Goal: Information Seeking & Learning: Check status

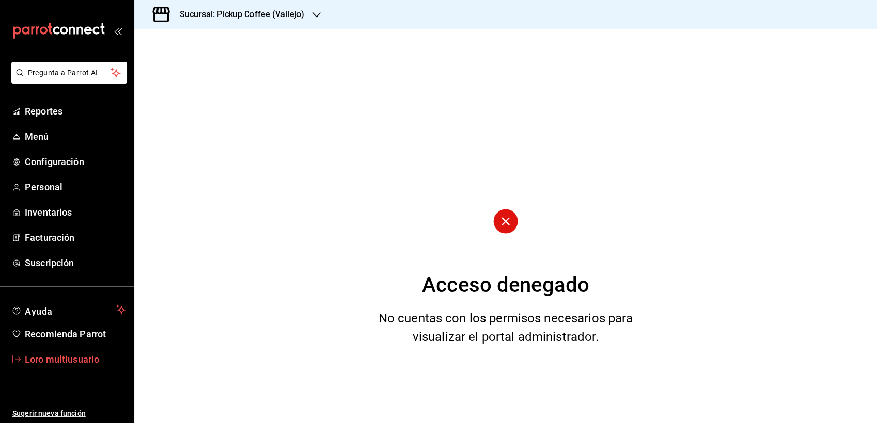
click at [72, 355] on font "Loro multiusuario" at bounding box center [62, 359] width 74 height 11
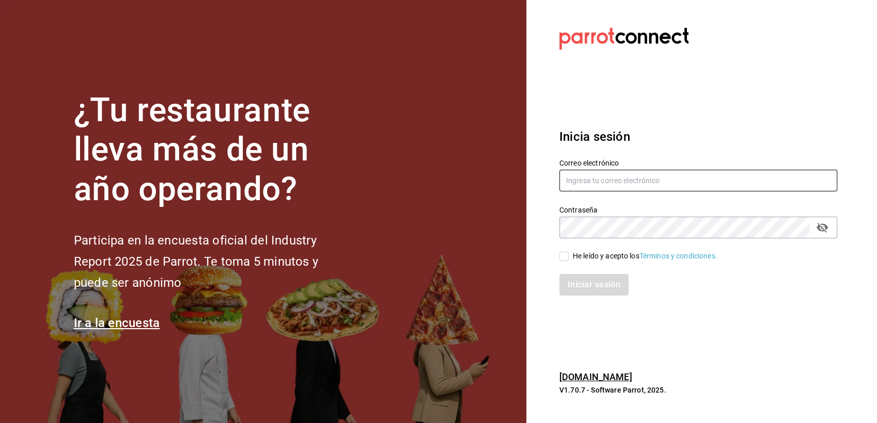
type input "[EMAIL_ADDRESS][DOMAIN_NAME]"
click at [567, 262] on div "Iniciar sesión" at bounding box center [692, 279] width 290 height 34
click at [564, 258] on input "He leído y acepto los Términos y condiciones." at bounding box center [563, 256] width 9 height 9
checkbox input "true"
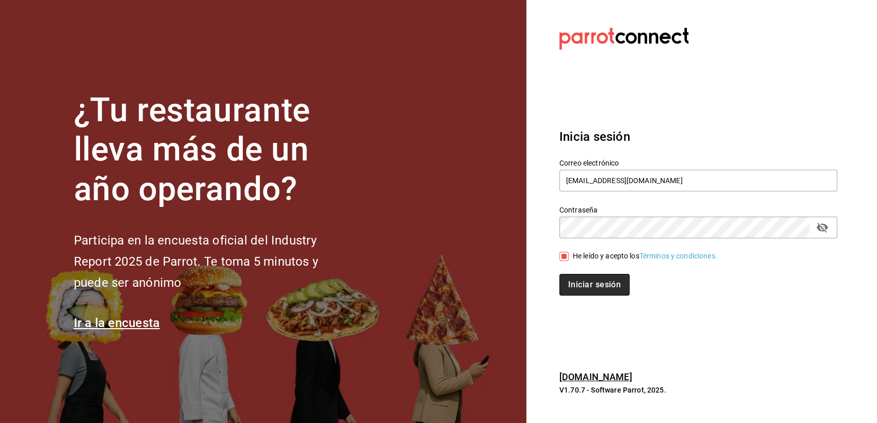
click at [576, 288] on button "Iniciar sesión" at bounding box center [594, 285] width 70 height 22
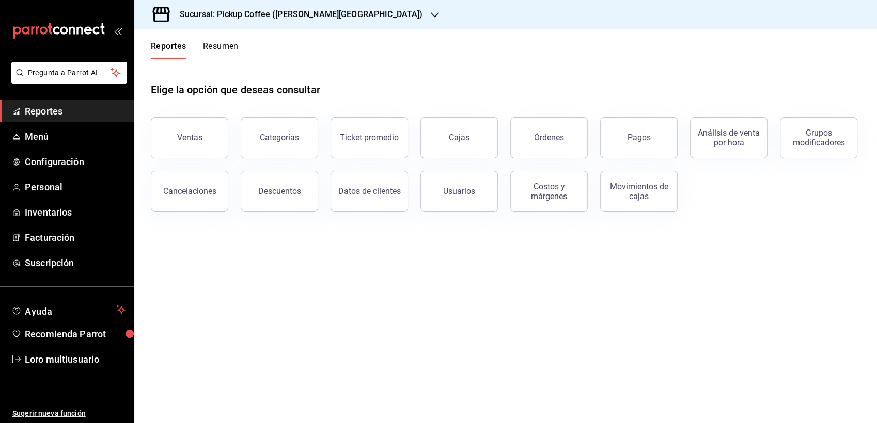
click at [282, 18] on h3 "Sucursal: Pickup Coffee ([PERSON_NAME][GEOGRAPHIC_DATA])" at bounding box center [296, 14] width 251 height 12
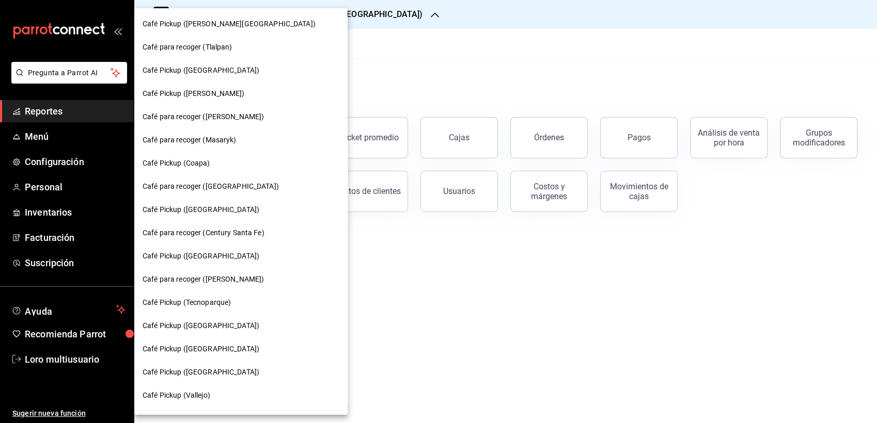
click at [202, 92] on span "Café Pickup ([PERSON_NAME])" at bounding box center [194, 93] width 102 height 11
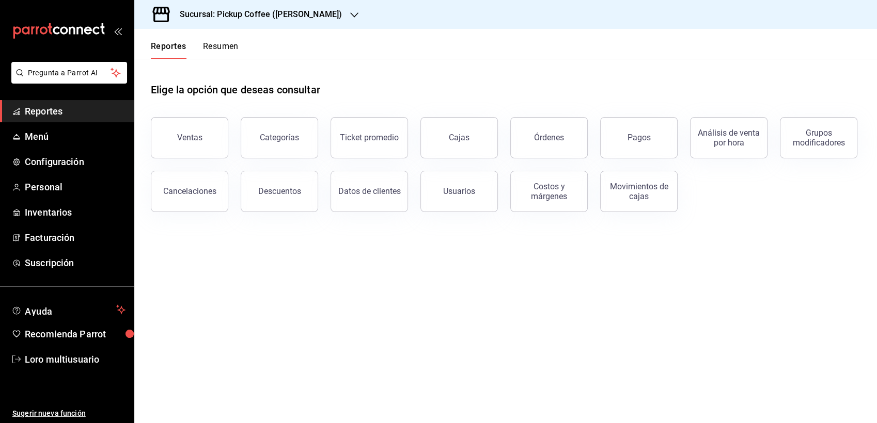
click at [224, 55] on button "Resumen" at bounding box center [221, 50] width 36 height 18
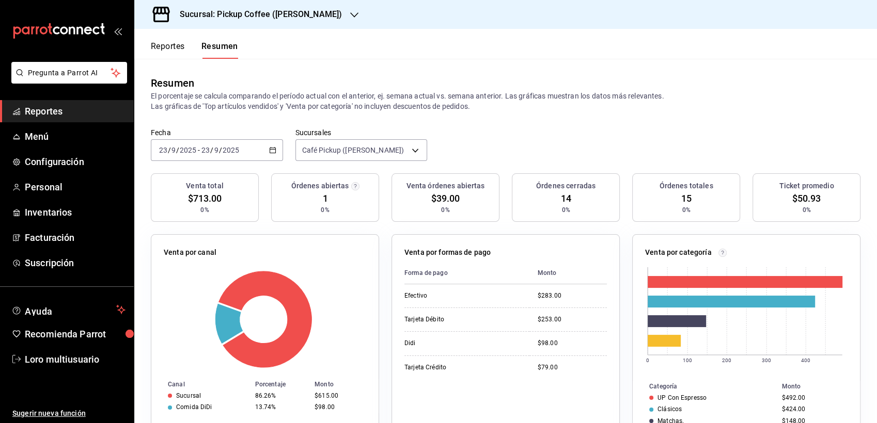
click at [220, 154] on span "/" at bounding box center [220, 150] width 3 height 8
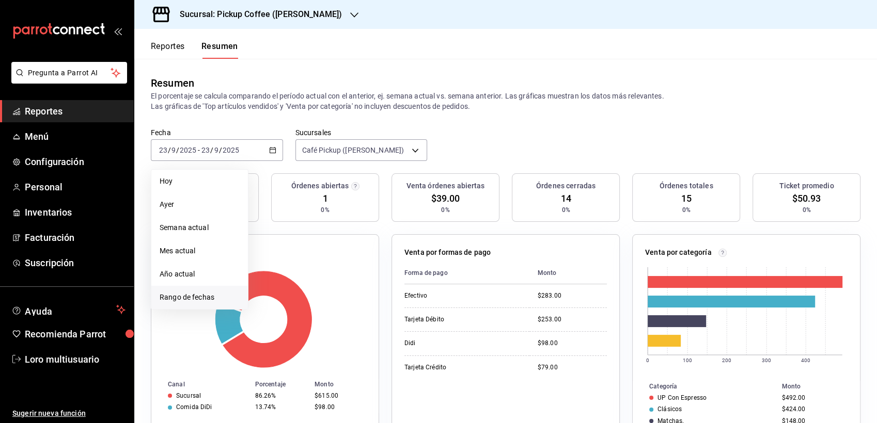
click at [187, 298] on span "Rango de fechas" at bounding box center [200, 297] width 80 height 11
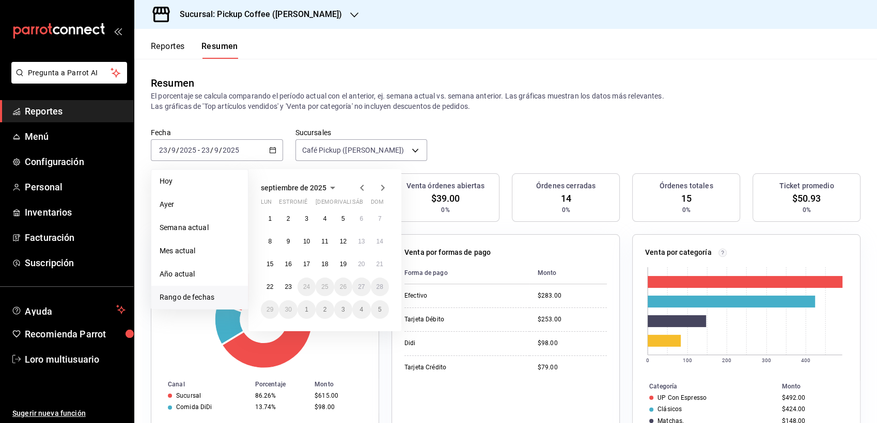
click at [322, 186] on span "septiembre de 2025" at bounding box center [294, 188] width 66 height 8
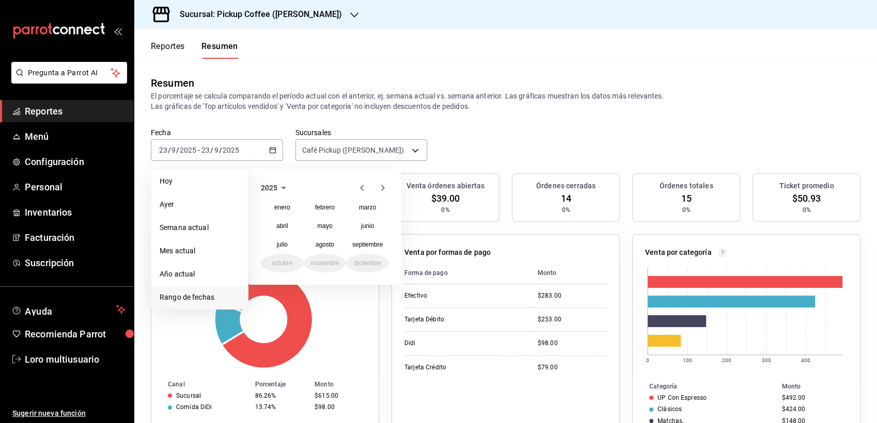
click at [365, 186] on icon "button" at bounding box center [362, 188] width 12 height 12
click at [327, 258] on button "noviembre" at bounding box center [325, 263] width 43 height 19
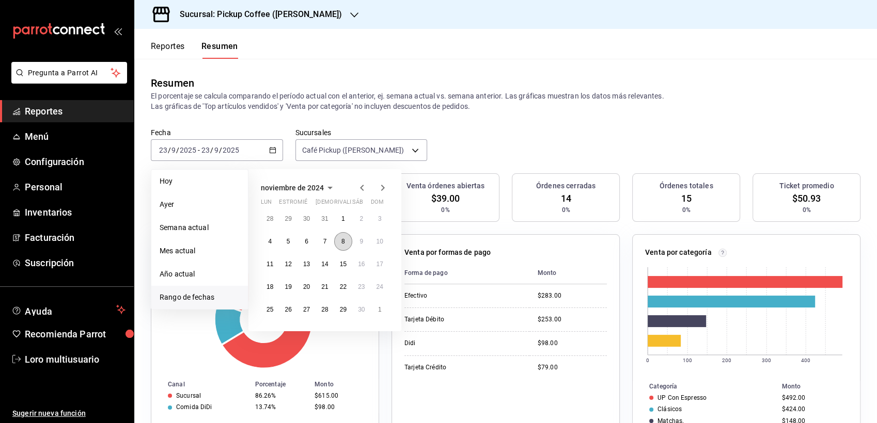
click at [342, 246] on button "8" at bounding box center [343, 241] width 18 height 19
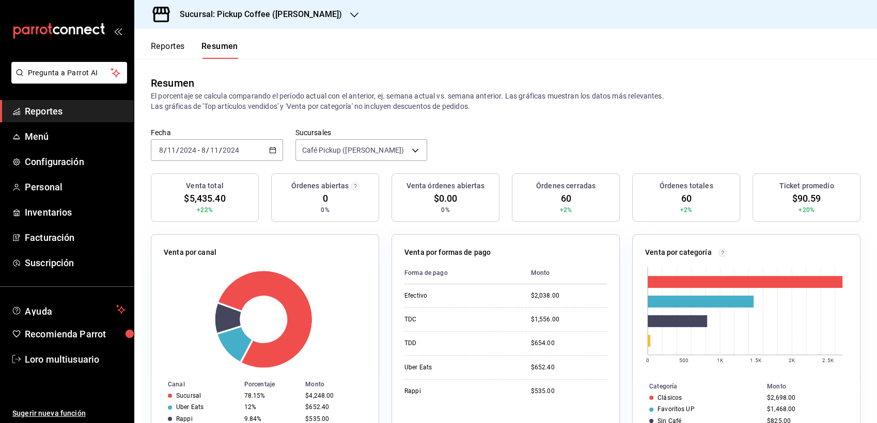
click at [285, 6] on div "Sucursal: Pickup Coffee ([PERSON_NAME])" at bounding box center [253, 14] width 220 height 29
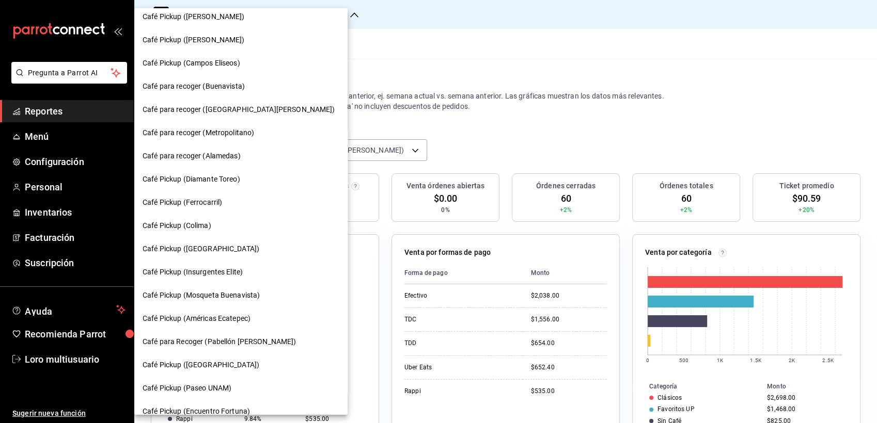
scroll to position [405, 0]
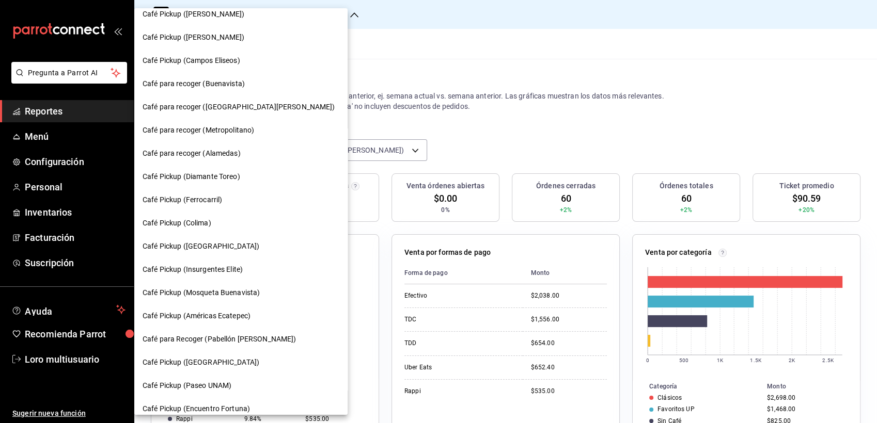
click at [218, 251] on span "Café Pickup ([GEOGRAPHIC_DATA])" at bounding box center [201, 246] width 117 height 11
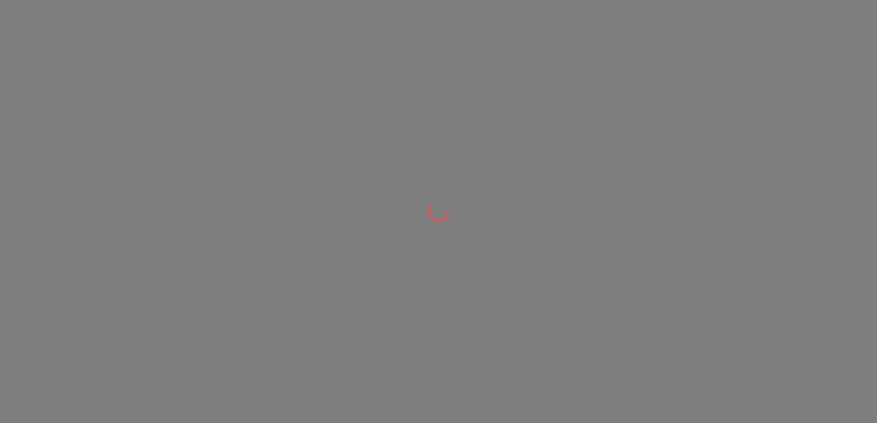
click at [218, 251] on div at bounding box center [438, 211] width 877 height 423
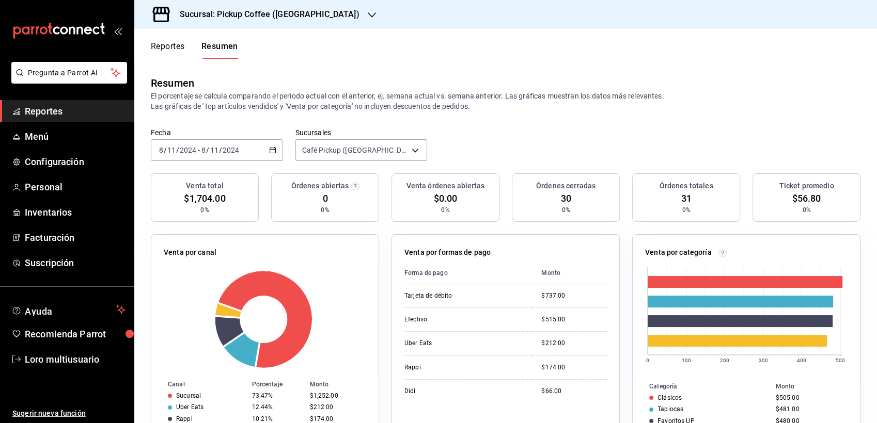
click at [207, 160] on div "[DATE] [DATE] - [DATE] [DATE]" at bounding box center [217, 150] width 132 height 22
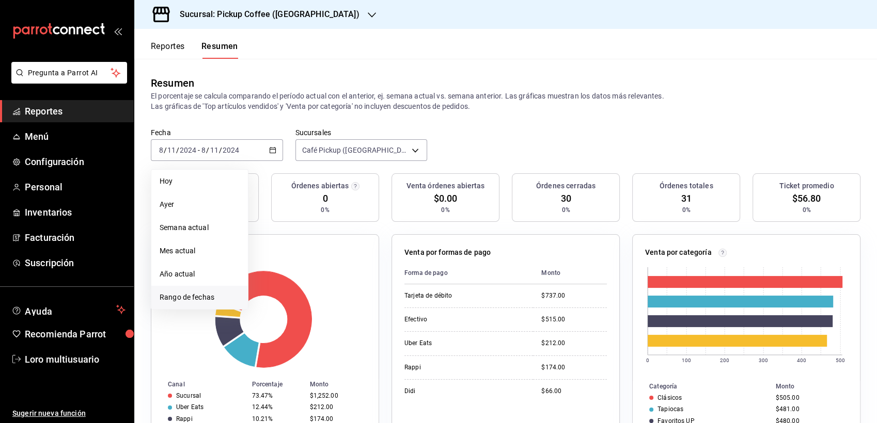
click at [170, 301] on span "Rango de fechas" at bounding box center [200, 297] width 80 height 11
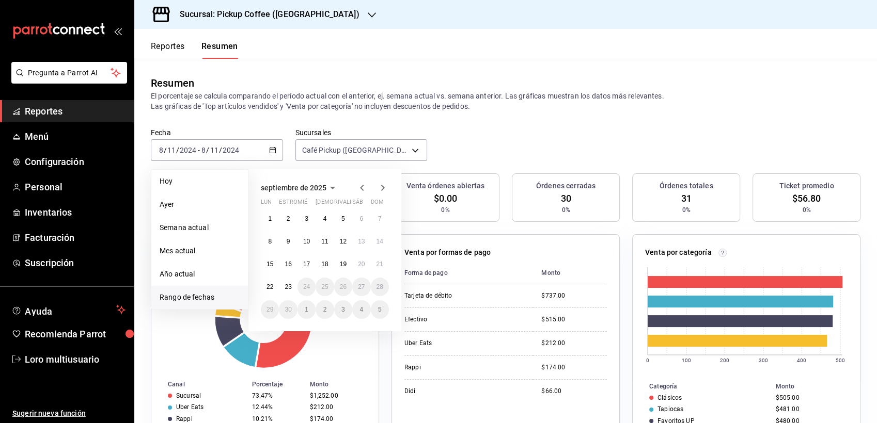
click at [335, 184] on icon "button" at bounding box center [332, 188] width 12 height 12
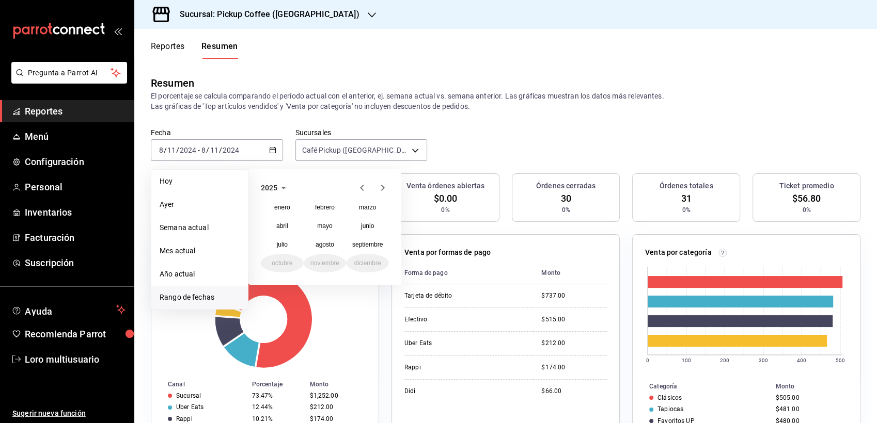
click at [358, 191] on icon "button" at bounding box center [362, 188] width 12 height 12
click at [335, 262] on abbr "noviembre" at bounding box center [324, 263] width 29 height 7
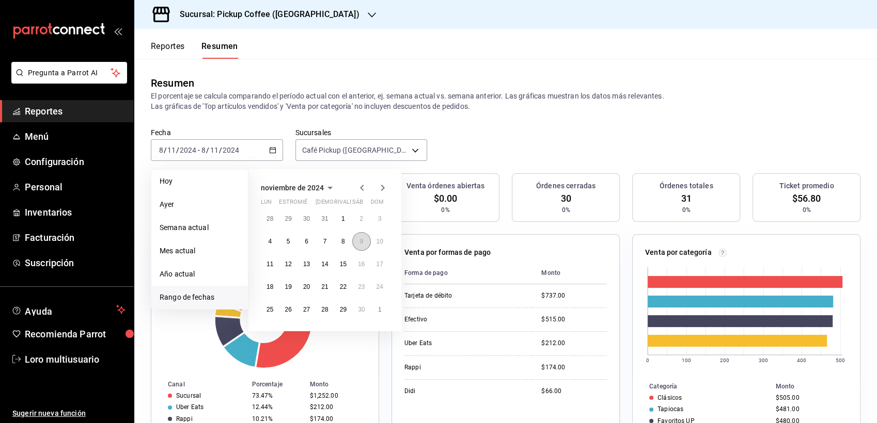
click at [367, 241] on button "9" at bounding box center [361, 241] width 18 height 19
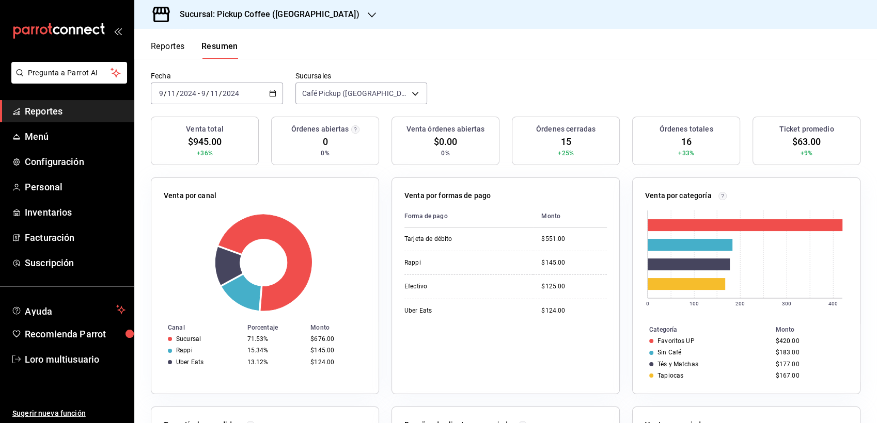
scroll to position [57, 0]
click at [210, 293] on rect at bounding box center [264, 262] width 200 height 98
click at [224, 10] on h3 "Sucursal: Pickup Coffee ([GEOGRAPHIC_DATA])" at bounding box center [265, 14] width 188 height 12
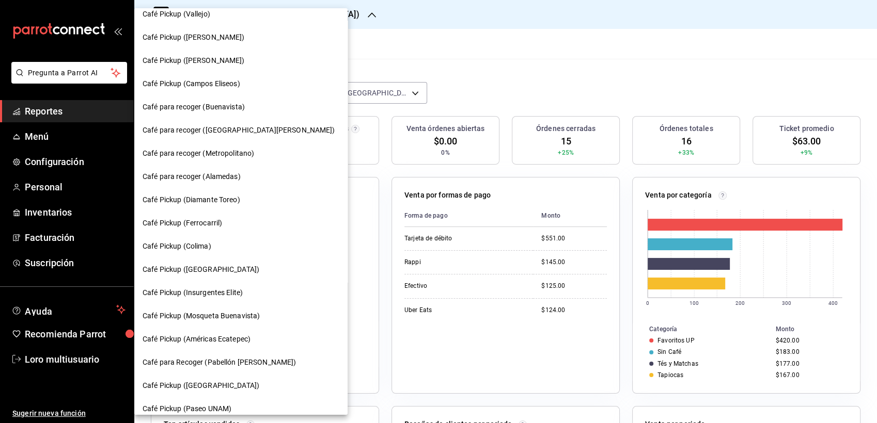
scroll to position [379, 0]
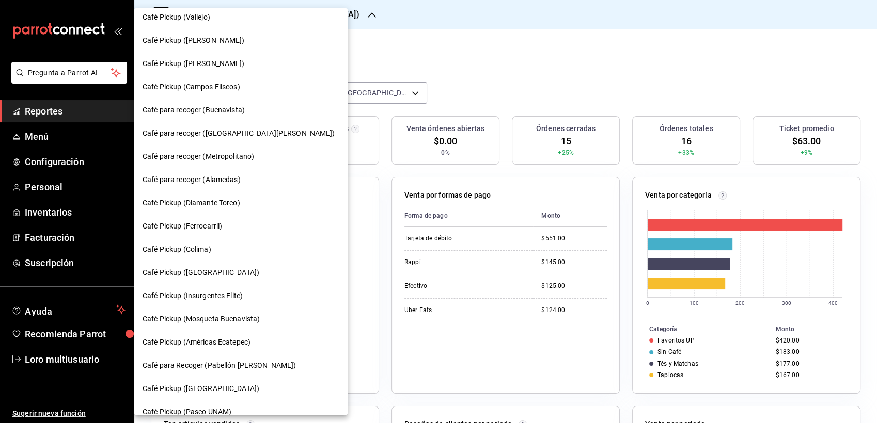
click at [203, 105] on span "Café para recoger (Buenavista)" at bounding box center [194, 110] width 102 height 11
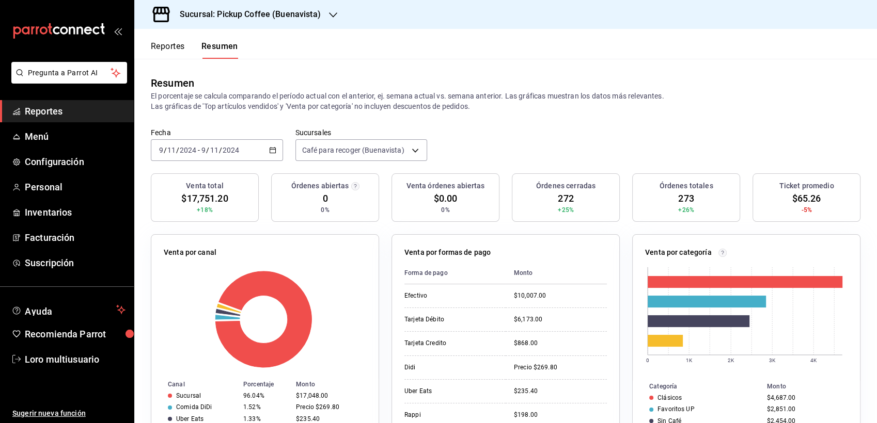
click at [237, 138] on div "Fecha [DATE] [DATE] - [DATE] [DATE]" at bounding box center [217, 144] width 132 height 33
click at [226, 151] on input "2024" at bounding box center [231, 150] width 18 height 8
click at [272, 157] on div "[DATE] [DATE] - [DATE] [DATE]" at bounding box center [217, 150] width 132 height 22
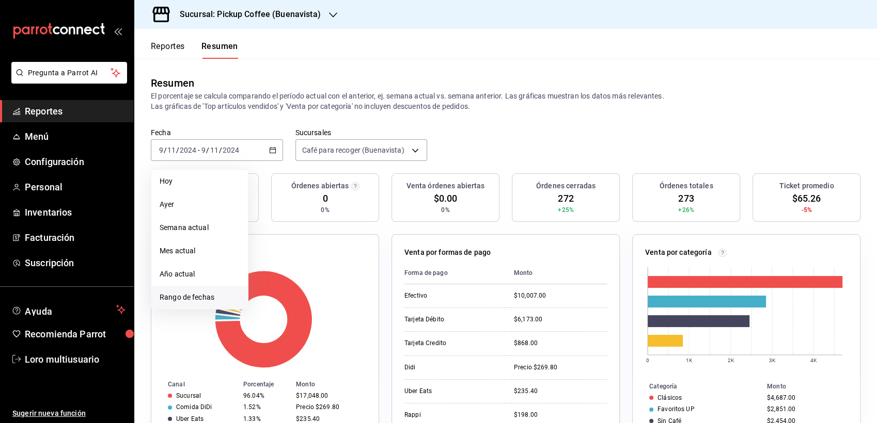
click at [194, 295] on span "Rango de fechas" at bounding box center [200, 297] width 80 height 11
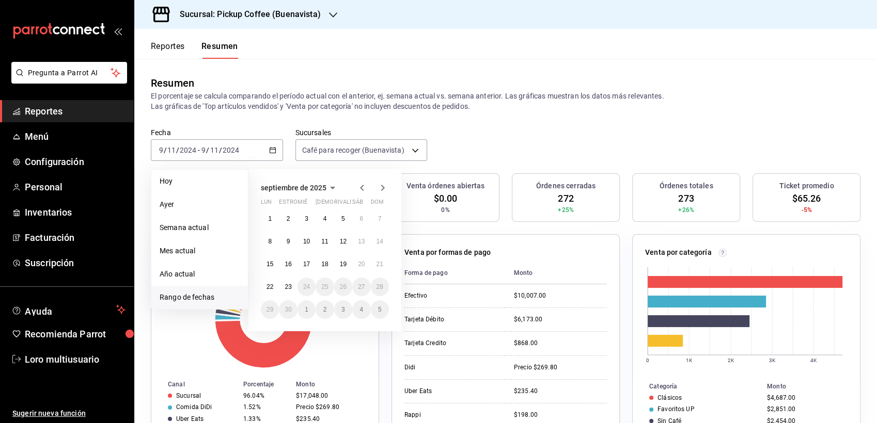
click at [324, 192] on button "septiembre de 2025" at bounding box center [300, 188] width 78 height 12
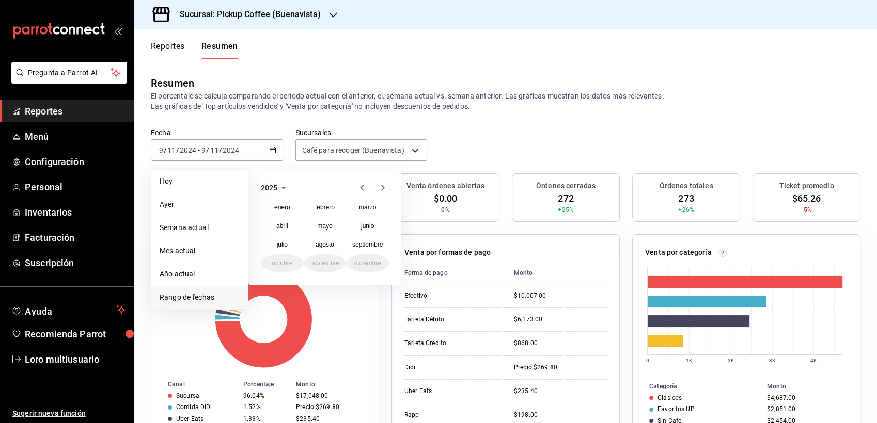
click at [282, 187] on icon "button" at bounding box center [283, 188] width 5 height 3
click at [286, 226] on button "2024" at bounding box center [282, 226] width 43 height 19
click at [325, 265] on abbr "noviembre" at bounding box center [324, 263] width 29 height 7
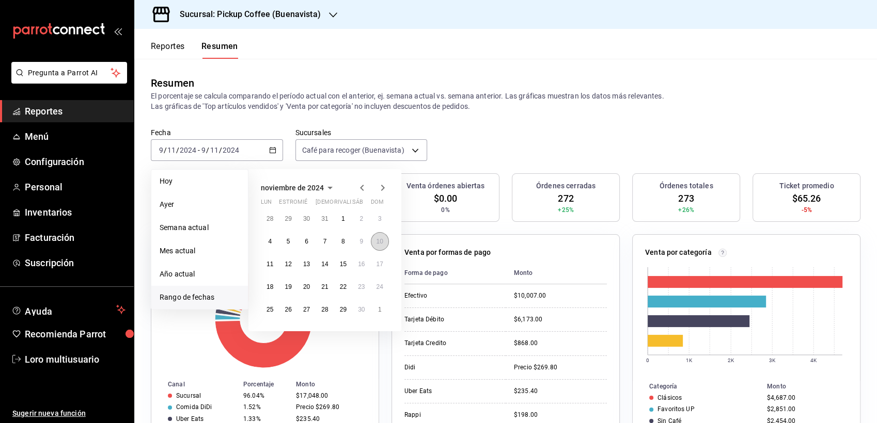
click at [379, 234] on button "10" at bounding box center [380, 241] width 18 height 19
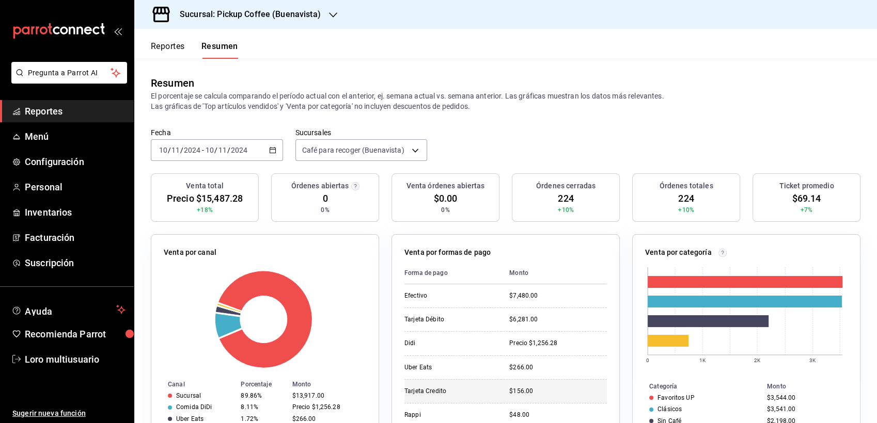
scroll to position [57, 0]
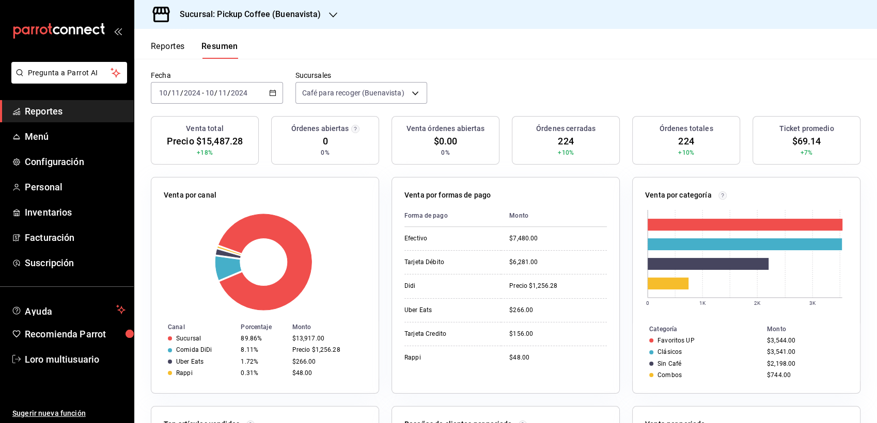
click at [210, 21] on div "Sucursal: Pickup Coffee (Buenavista)" at bounding box center [242, 14] width 199 height 29
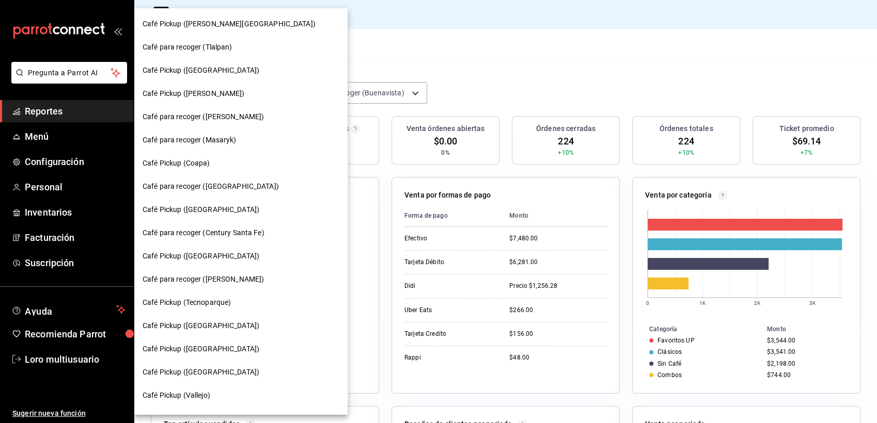
drag, startPoint x: 304, startPoint y: 61, endPoint x: 305, endPoint y: 98, distance: 36.7
click at [305, 98] on div at bounding box center [438, 211] width 877 height 423
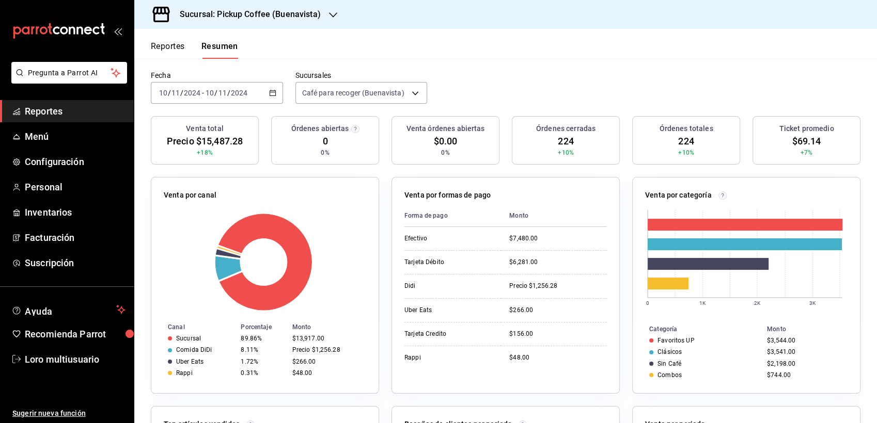
click at [260, 19] on h3 "Sucursal: Pickup Coffee (Buenavista)" at bounding box center [245, 14] width 149 height 12
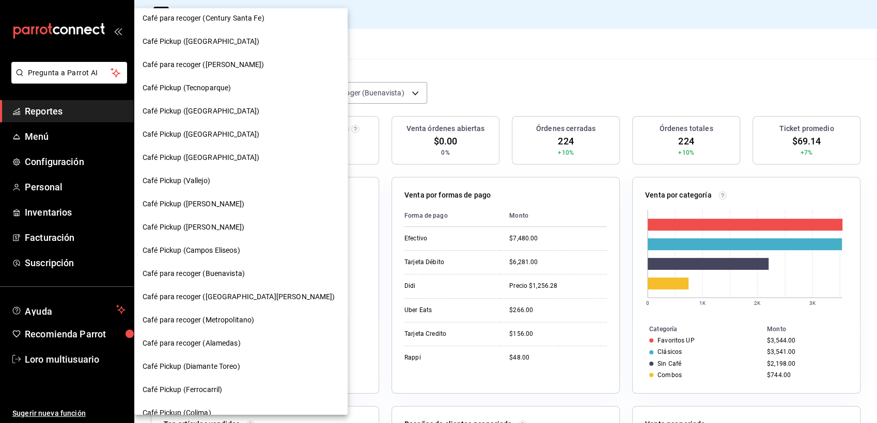
scroll to position [216, 0]
click at [198, 338] on span "Café para recoger (Alamedas)" at bounding box center [192, 342] width 98 height 11
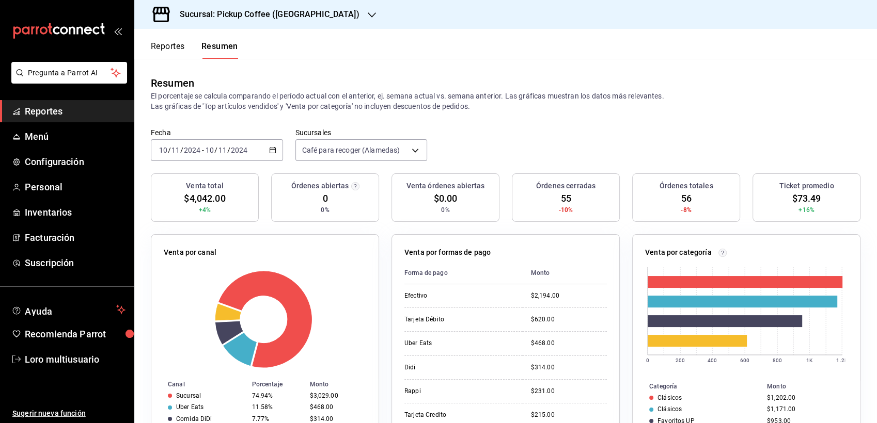
click at [208, 150] on input "10" at bounding box center [209, 150] width 9 height 8
click at [273, 155] on div "[DATE] [DATE] - [DATE] [DATE]" at bounding box center [217, 150] width 132 height 22
click at [239, 151] on input "2024" at bounding box center [239, 150] width 18 height 8
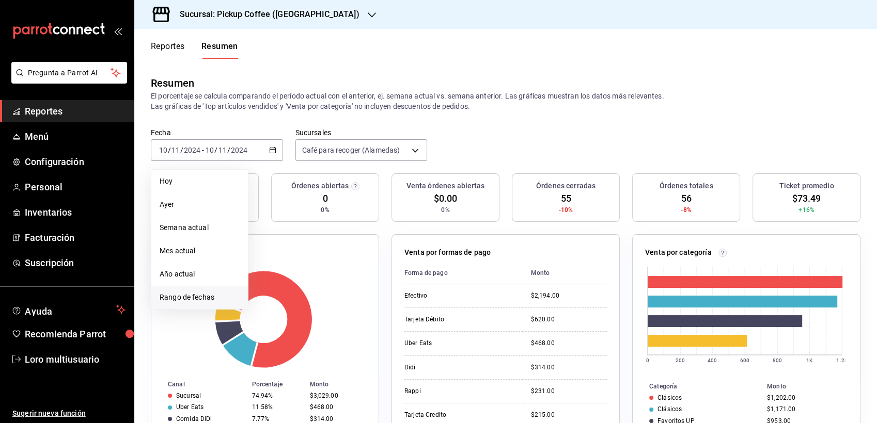
click at [193, 301] on span "Rango de fechas" at bounding box center [200, 297] width 80 height 11
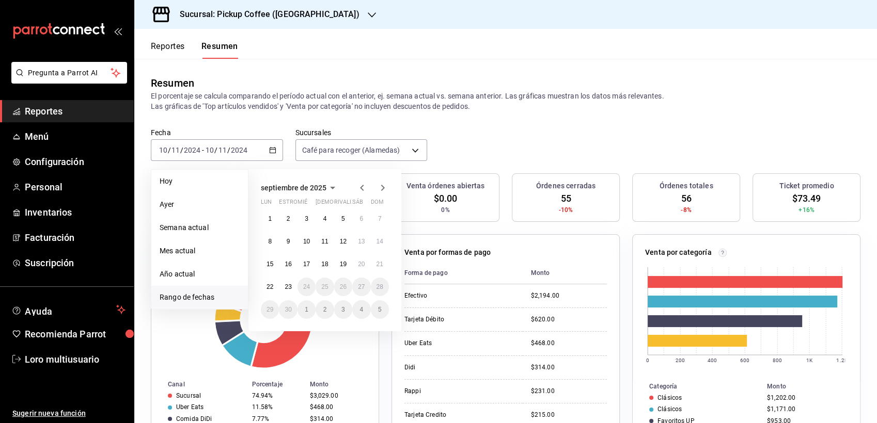
click at [319, 193] on button "septiembre de 2025" at bounding box center [300, 188] width 78 height 12
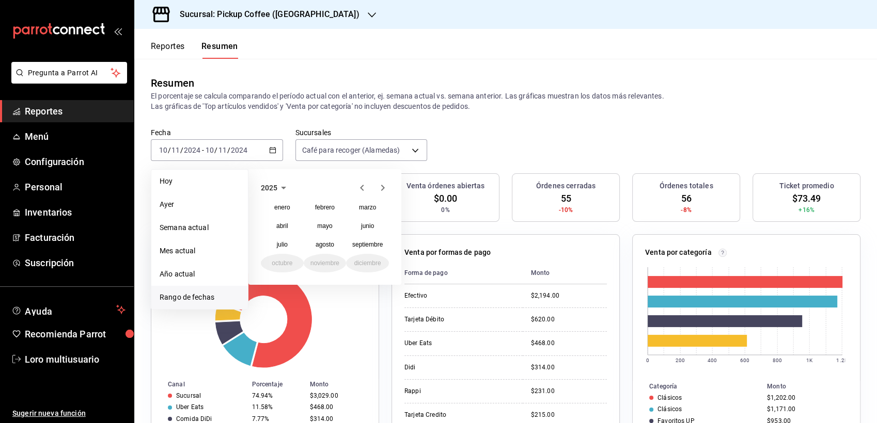
click at [285, 188] on icon "button" at bounding box center [283, 188] width 12 height 12
click at [288, 226] on button "2024" at bounding box center [282, 226] width 43 height 19
click at [319, 262] on abbr "noviembre" at bounding box center [324, 263] width 29 height 7
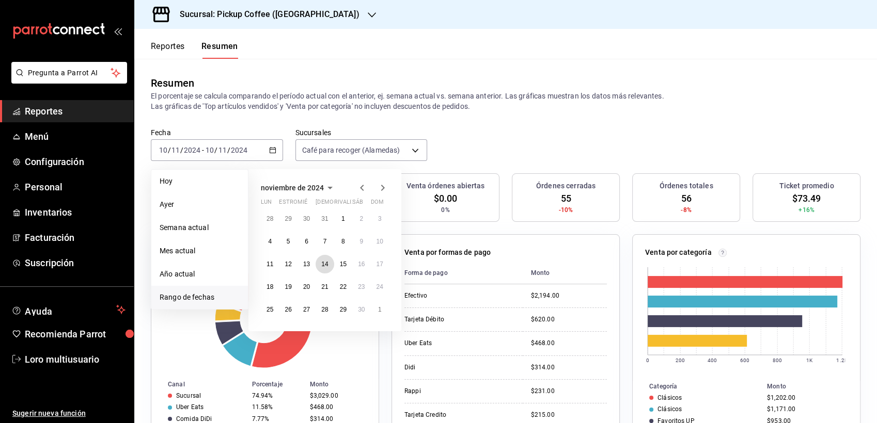
click at [319, 262] on button "14" at bounding box center [325, 264] width 18 height 19
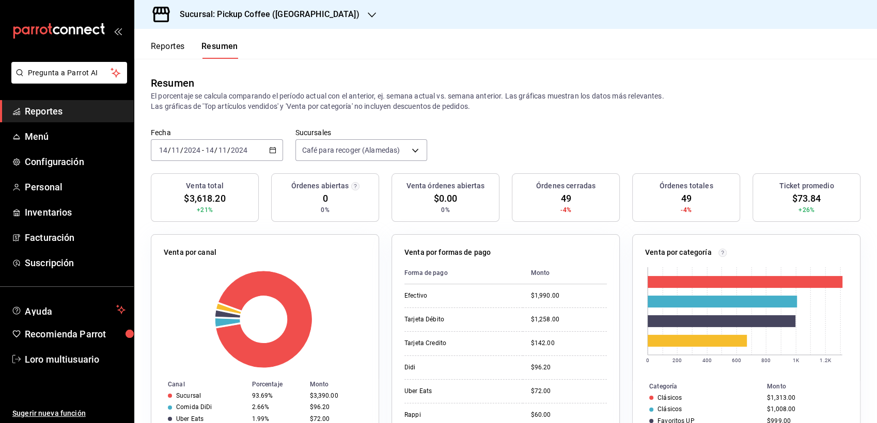
click at [223, 11] on h3 "Sucursal: Pickup Coffee ([GEOGRAPHIC_DATA])" at bounding box center [265, 14] width 188 height 12
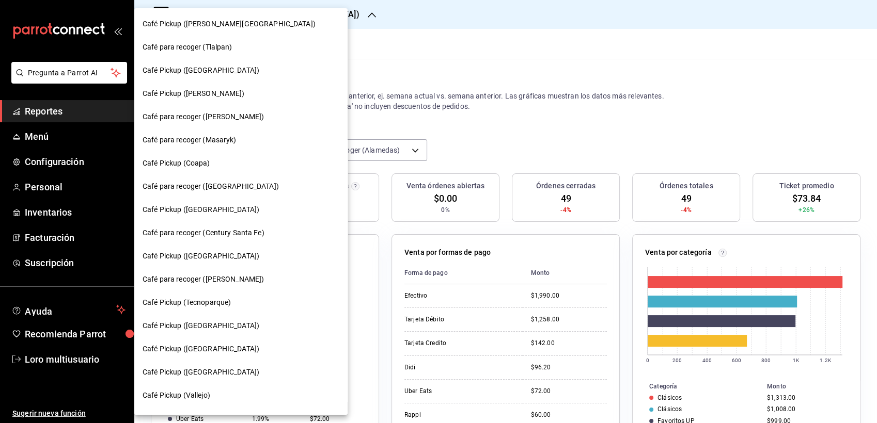
click at [405, 53] on div at bounding box center [438, 211] width 877 height 423
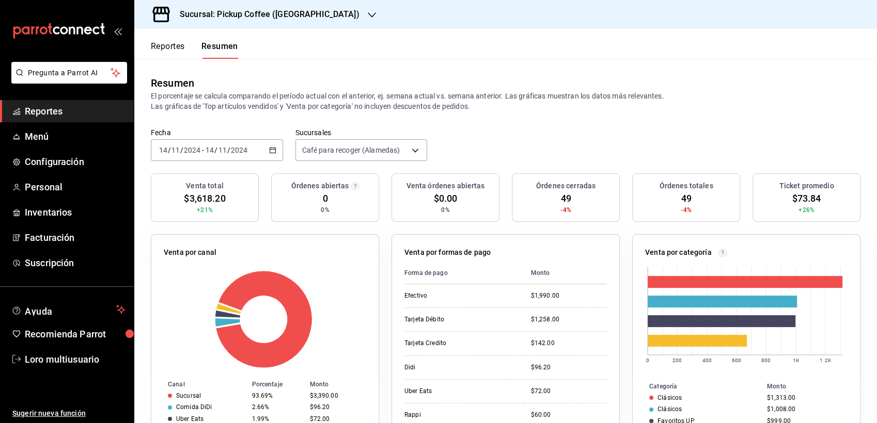
click at [255, 22] on div "Sucursal: Pickup Coffee ([GEOGRAPHIC_DATA])" at bounding box center [262, 14] width 238 height 29
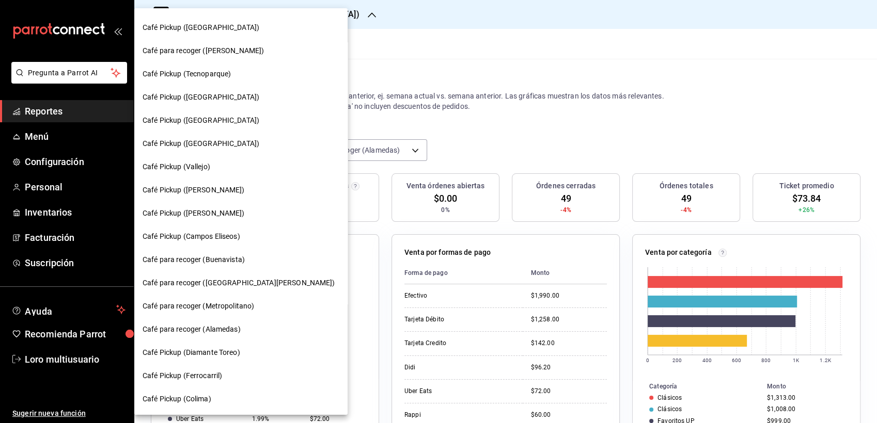
scroll to position [230, 0]
click at [210, 114] on span "Café Pickup ([GEOGRAPHIC_DATA])" at bounding box center [201, 119] width 117 height 11
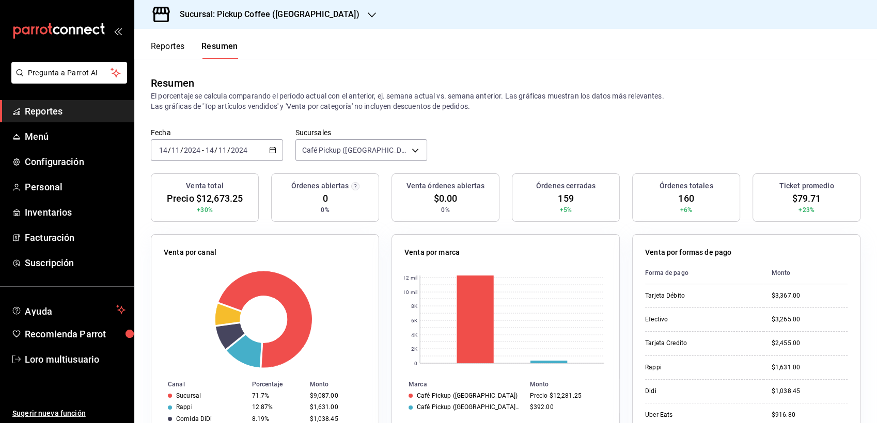
click at [227, 152] on span "/" at bounding box center [228, 150] width 3 height 8
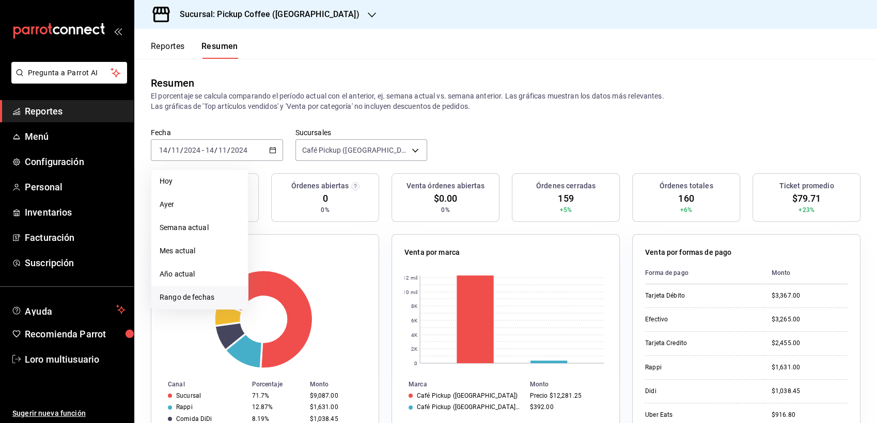
click at [193, 305] on li "Rango de fechas" at bounding box center [199, 297] width 97 height 23
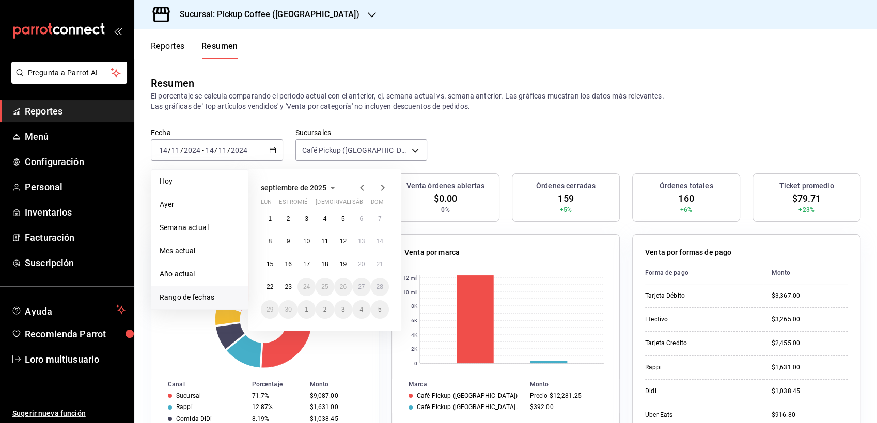
click at [320, 188] on span "septiembre de 2025" at bounding box center [294, 188] width 66 height 8
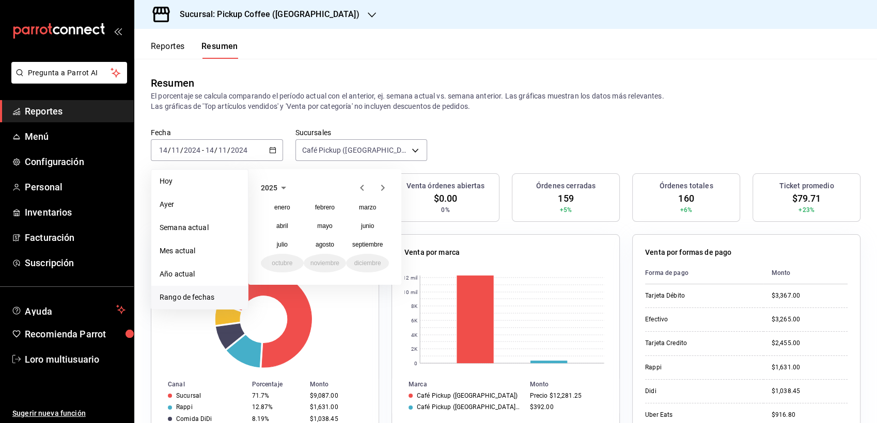
click at [361, 185] on icon "button" at bounding box center [362, 188] width 12 height 12
click at [326, 258] on button "noviembre" at bounding box center [325, 263] width 43 height 19
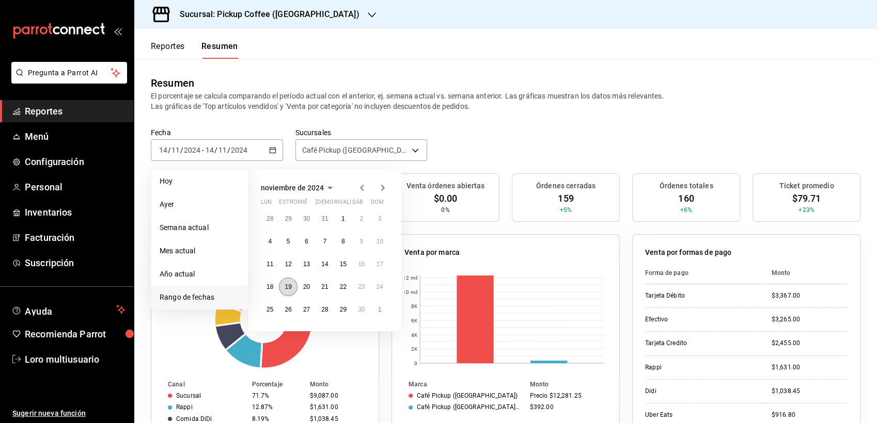
click at [283, 286] on button "19" at bounding box center [288, 287] width 18 height 19
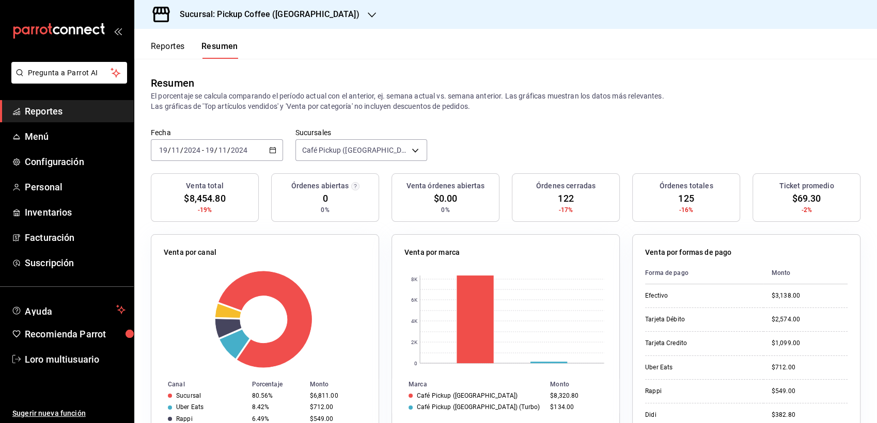
scroll to position [57, 0]
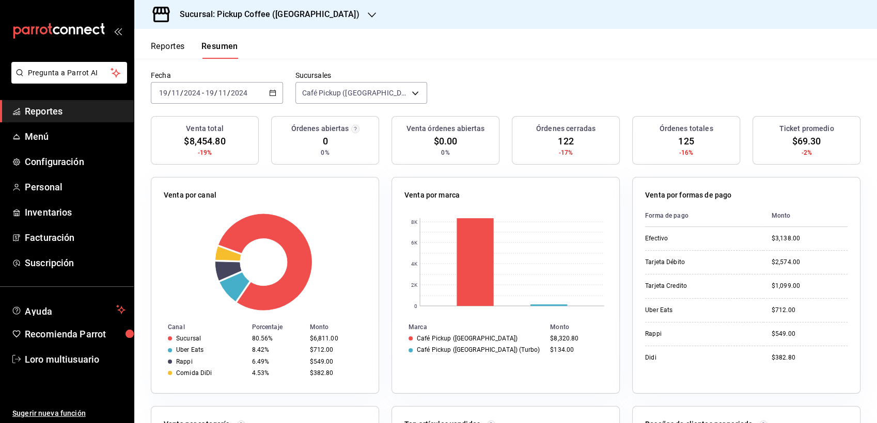
click at [248, 11] on h3 "Sucursal: Pickup Coffee ([GEOGRAPHIC_DATA])" at bounding box center [265, 14] width 188 height 12
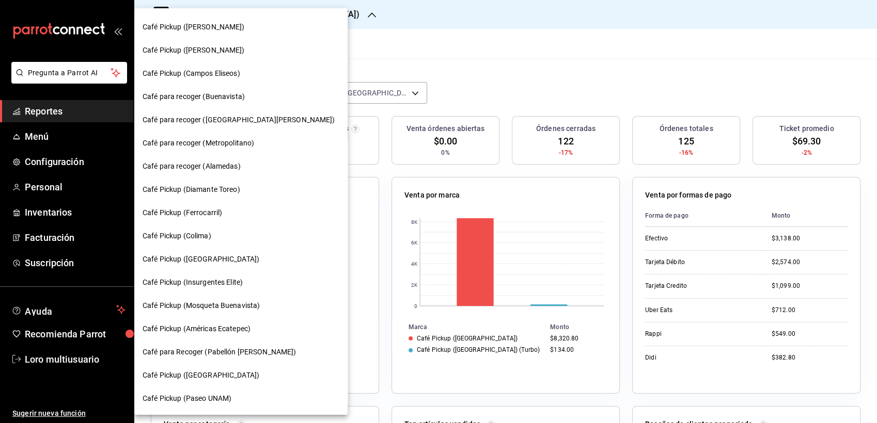
scroll to position [385, 0]
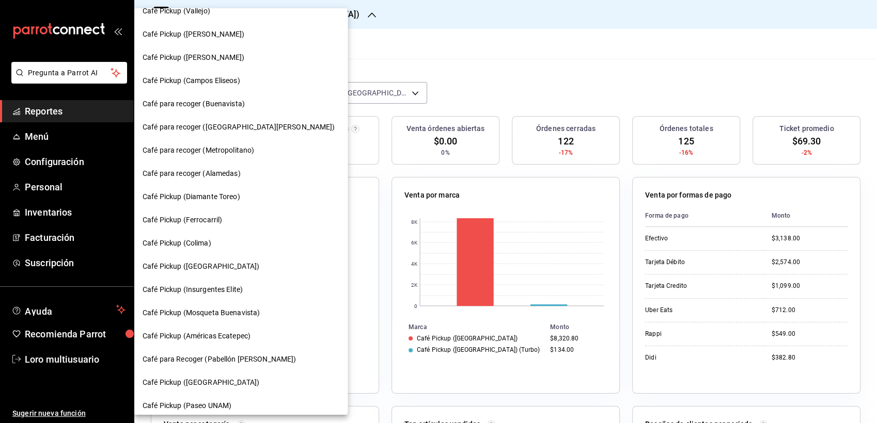
click at [213, 125] on span "Café para recoger ([GEOGRAPHIC_DATA][PERSON_NAME])" at bounding box center [239, 127] width 193 height 11
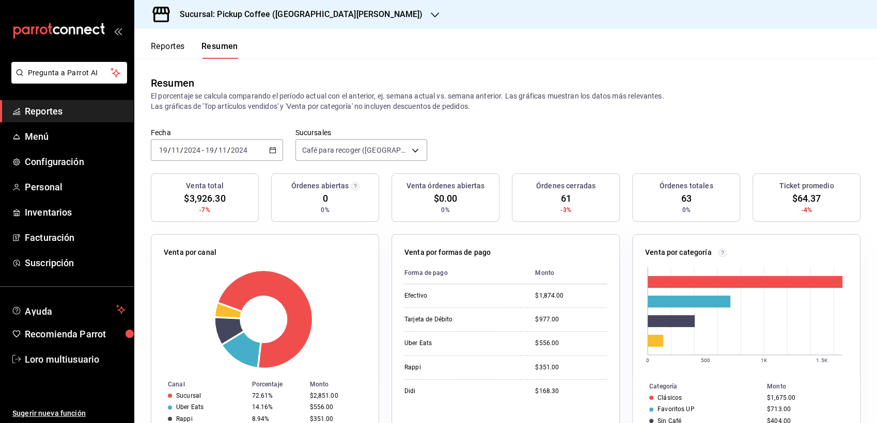
click at [245, 151] on input "2024" at bounding box center [239, 150] width 18 height 8
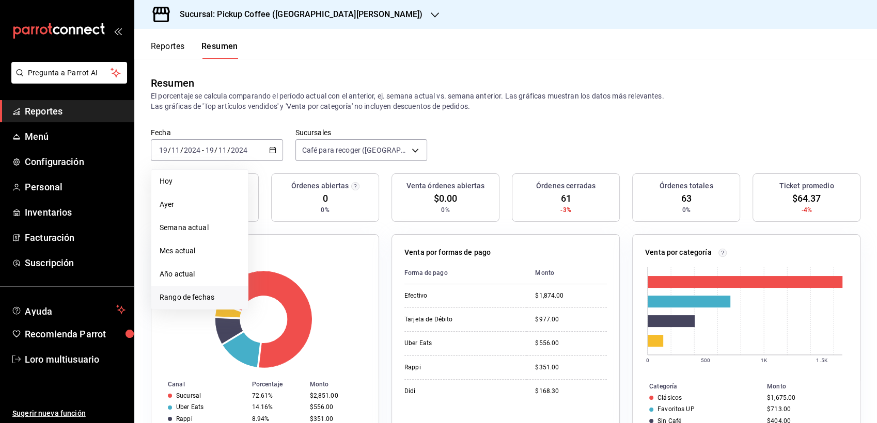
click at [201, 298] on span "Rango de fechas" at bounding box center [200, 297] width 80 height 11
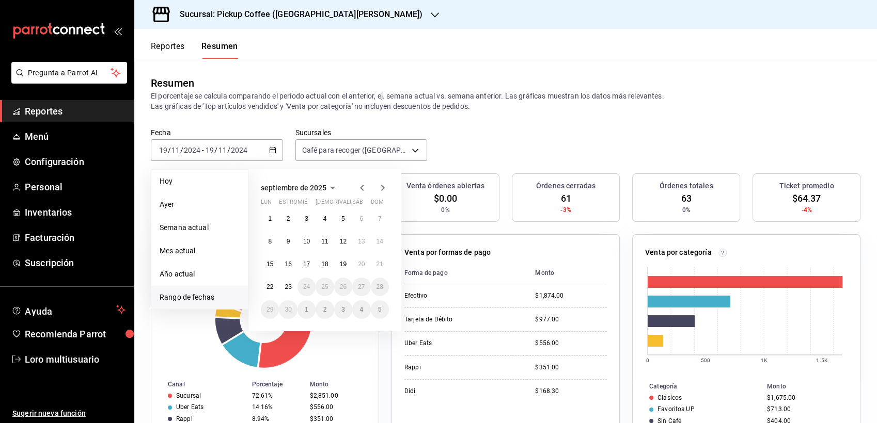
click at [318, 190] on span "septiembre de 2025" at bounding box center [294, 188] width 66 height 8
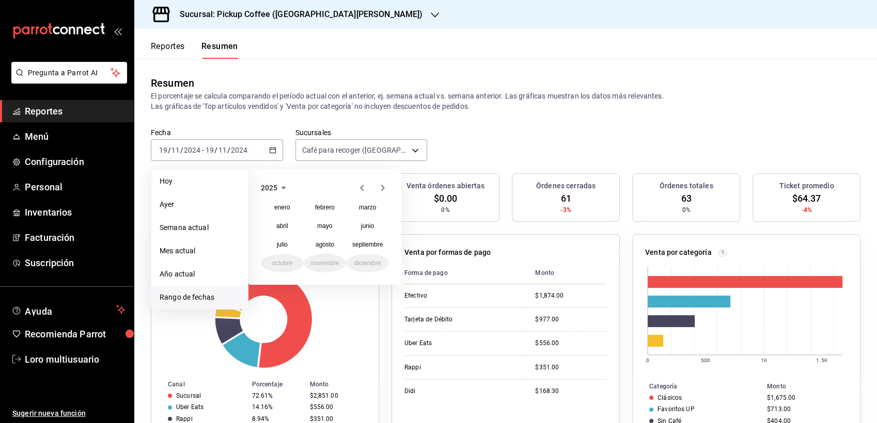
click at [358, 193] on icon "button" at bounding box center [362, 188] width 12 height 12
click at [323, 260] on abbr "noviembre" at bounding box center [324, 263] width 29 height 7
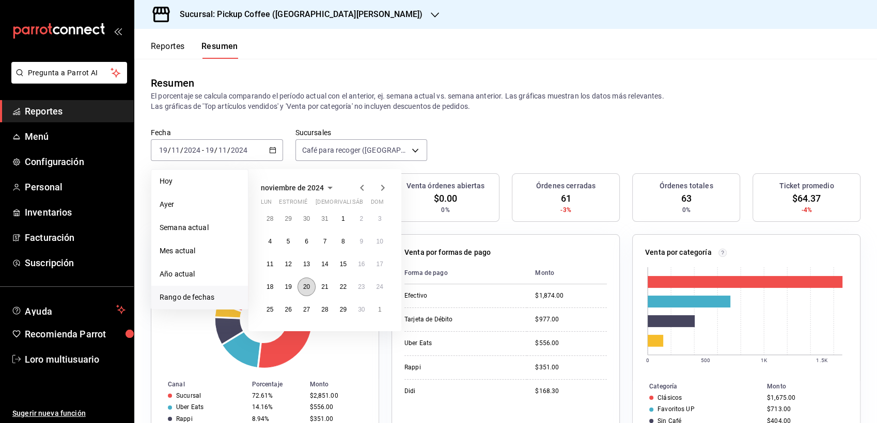
click at [306, 285] on abbr "20" at bounding box center [306, 287] width 7 height 7
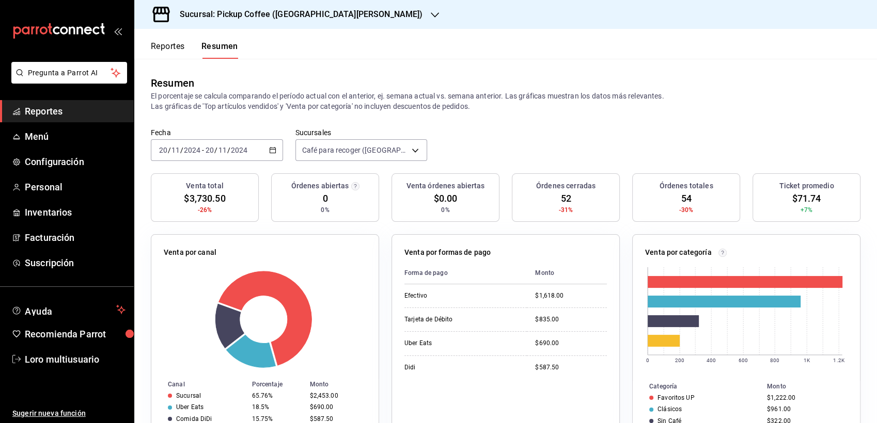
click at [256, 143] on div "[DATE] [DATE] - [DATE] [DATE]" at bounding box center [217, 150] width 132 height 22
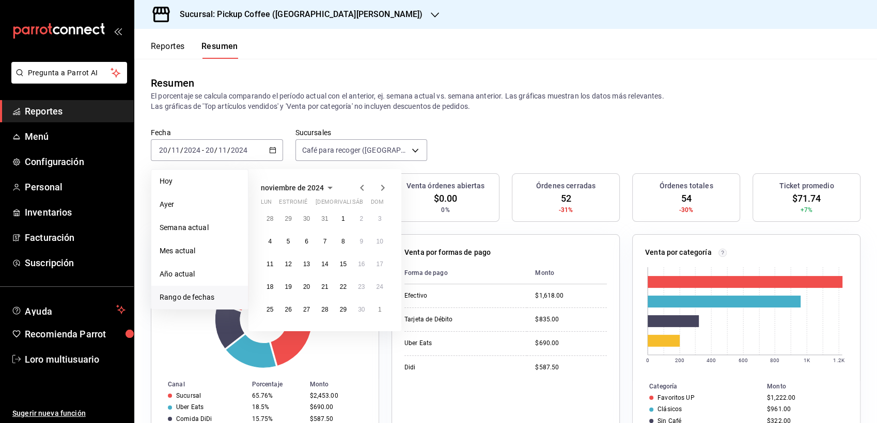
click at [286, 10] on h3 "Sucursal: Pickup Coffee ([GEOGRAPHIC_DATA][PERSON_NAME])" at bounding box center [296, 14] width 251 height 12
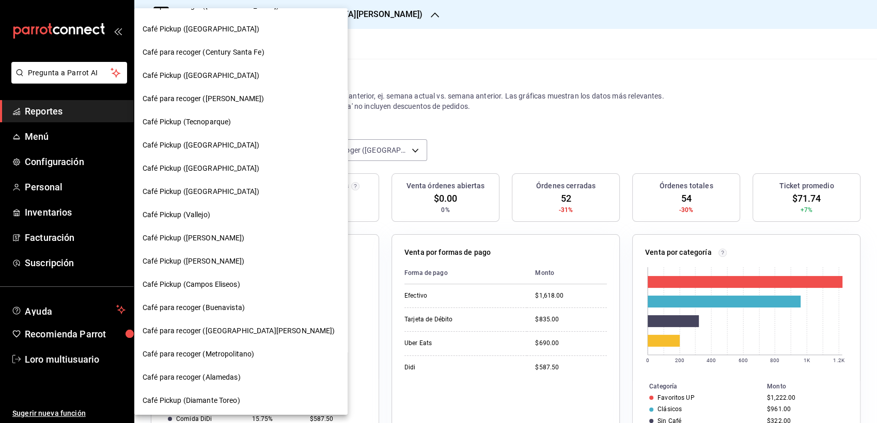
scroll to position [173, 0]
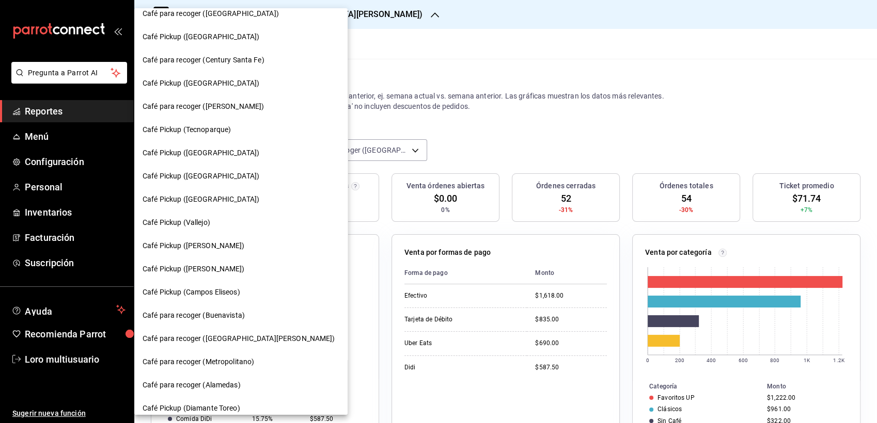
click at [197, 81] on span "Café Pickup ([GEOGRAPHIC_DATA])" at bounding box center [201, 83] width 117 height 11
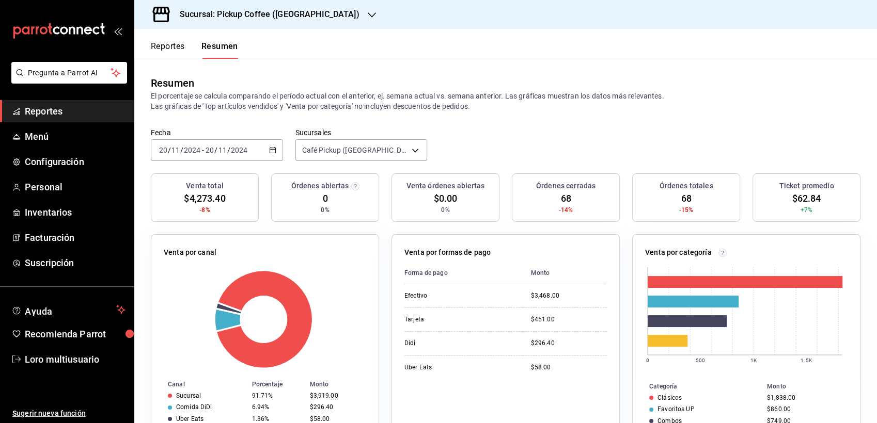
click at [497, 271] on th "Forma de pago" at bounding box center [463, 273] width 118 height 22
click at [244, 143] on div "[DATE] [DATE] - [DATE] [DATE]" at bounding box center [217, 150] width 132 height 22
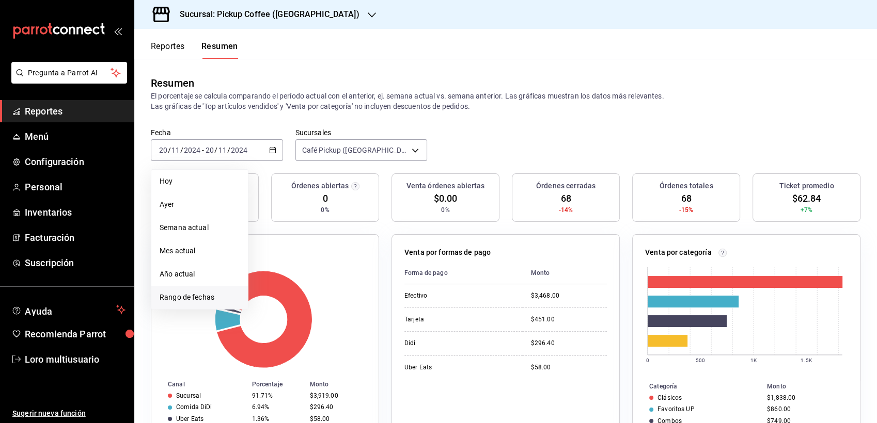
click at [188, 301] on span "Rango de fechas" at bounding box center [200, 297] width 80 height 11
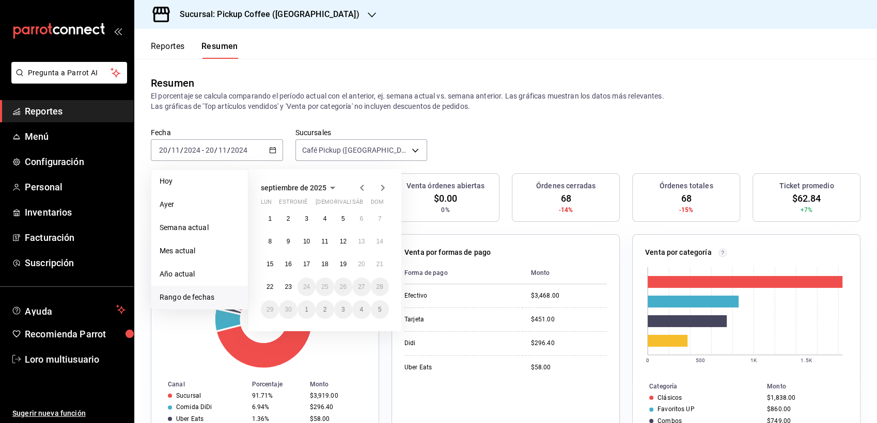
click at [333, 188] on icon "button" at bounding box center [332, 188] width 5 height 3
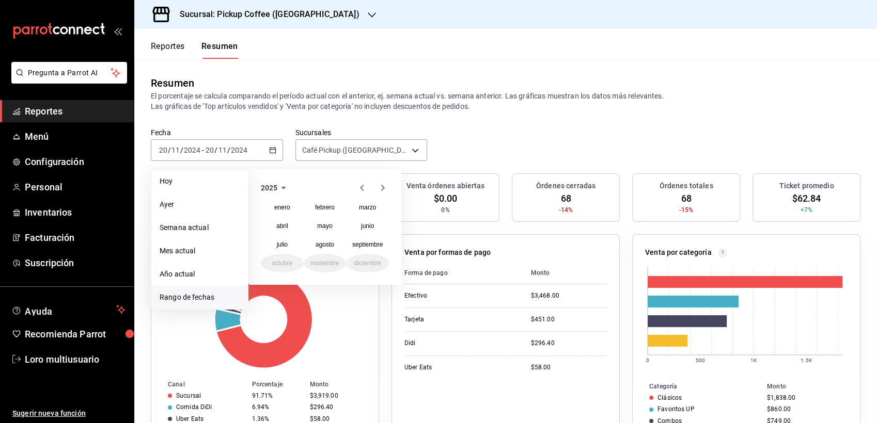
click at [365, 188] on icon "button" at bounding box center [362, 188] width 12 height 12
click at [363, 258] on button "diciembre" at bounding box center [367, 263] width 43 height 19
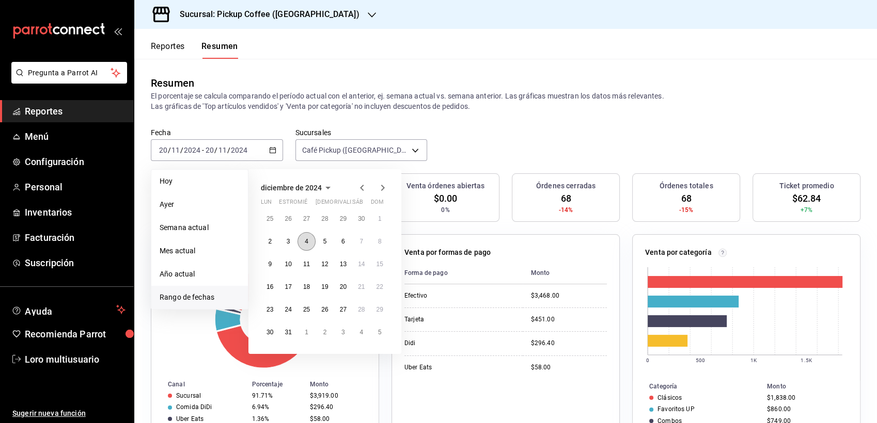
click at [302, 238] on button "4" at bounding box center [306, 241] width 18 height 19
